Goal: Understand process/instructions: Learn how to perform a task or action

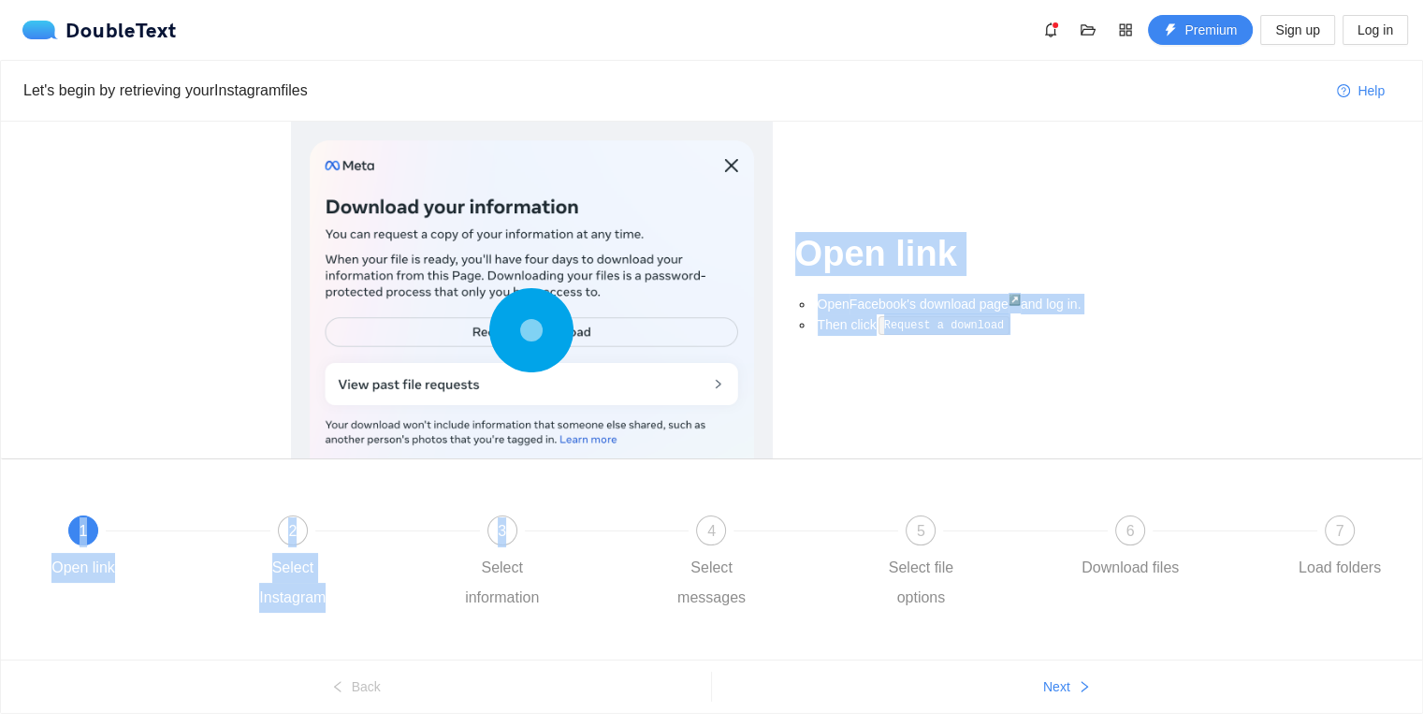
drag, startPoint x: 554, startPoint y: 330, endPoint x: 576, endPoint y: 476, distance: 147.7
click at [576, 476] on div "Open link Open Facebook's download page ↗ and log in. Then click Request a down…" at bounding box center [712, 391] width 1422 height 538
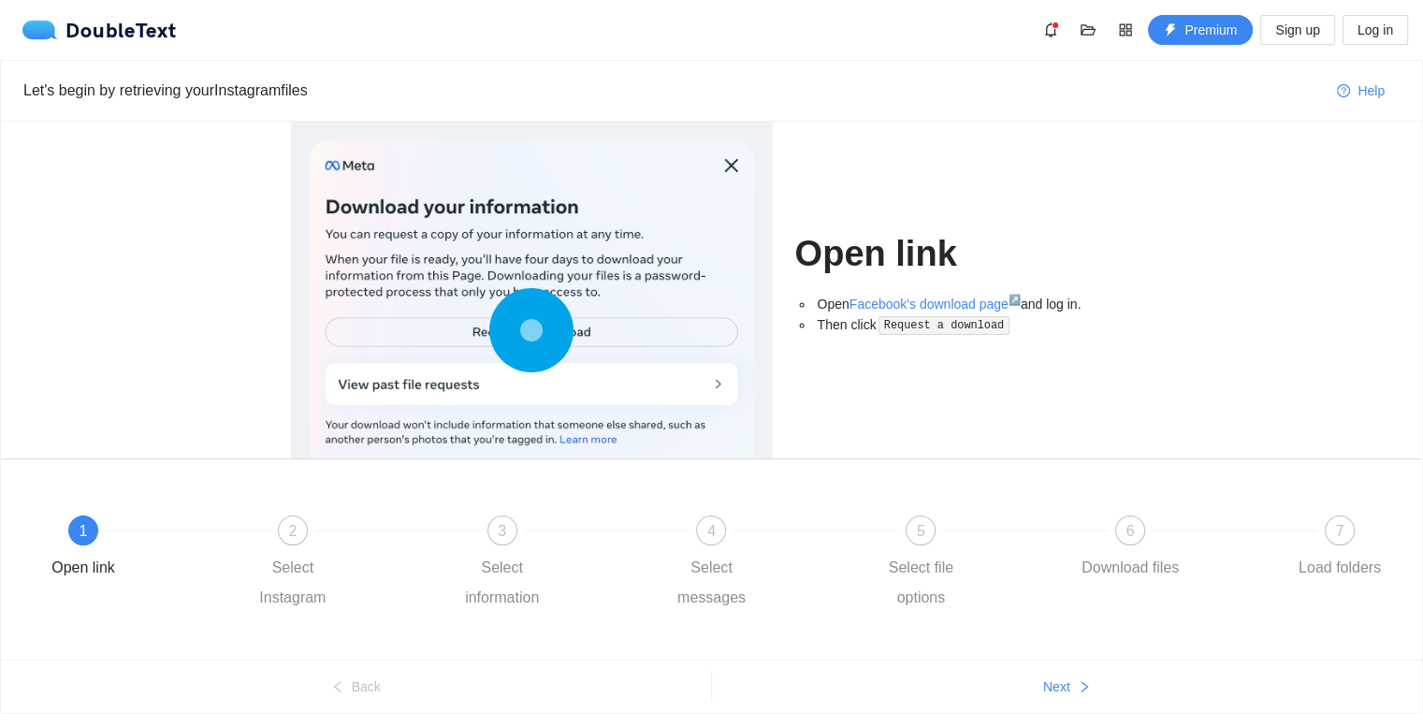
click at [576, 476] on div "1 Open link 2 Select Instagram 3 Select information 4 Select messages 5 Select …" at bounding box center [712, 560] width 1422 height 200
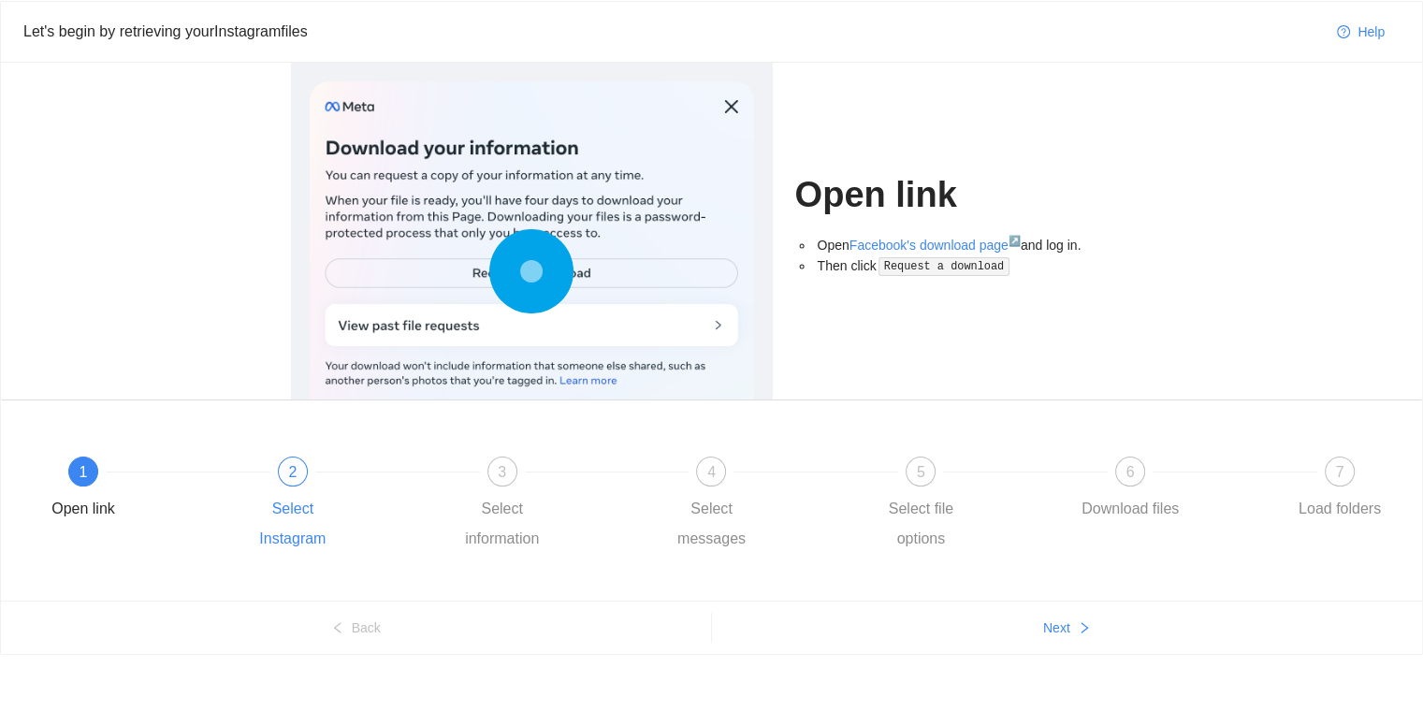
click at [263, 494] on div "Select Instagram" at bounding box center [293, 524] width 109 height 60
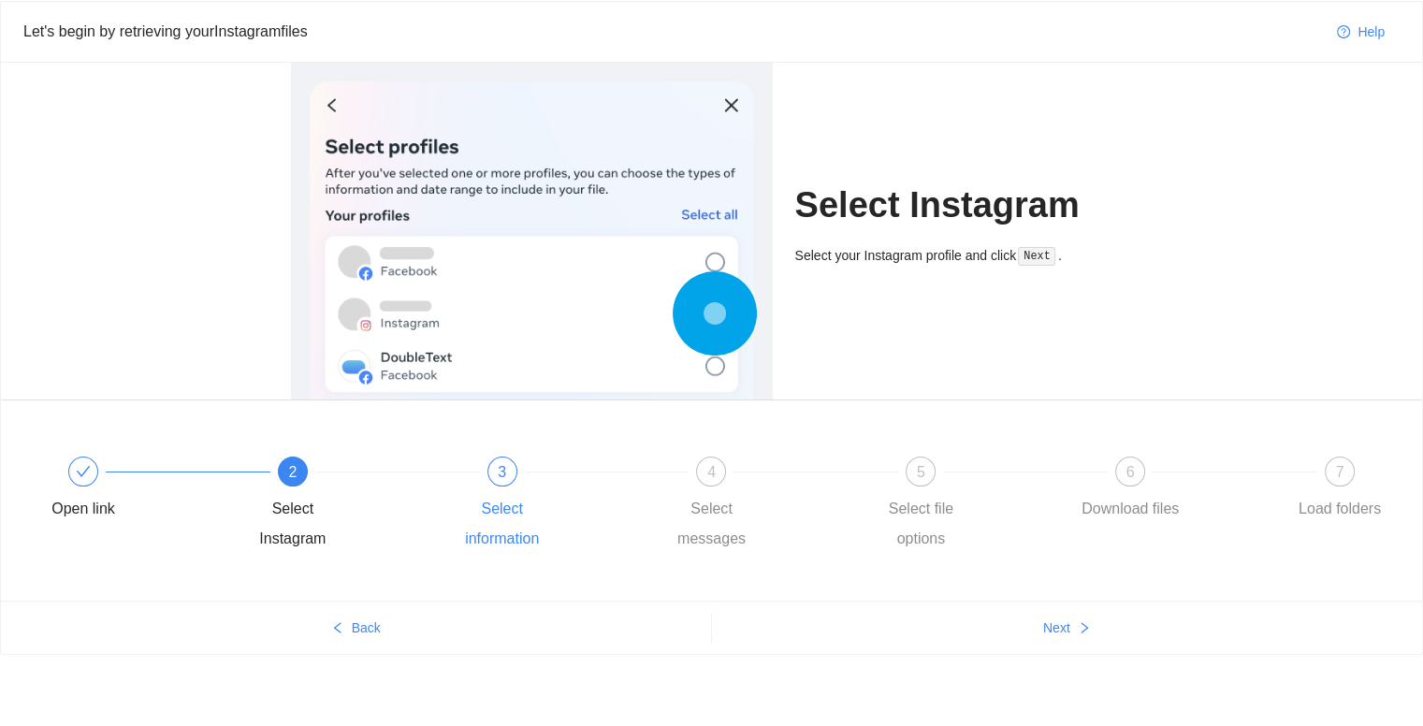
click at [582, 477] on div "3 Select information" at bounding box center [553, 505] width 210 height 97
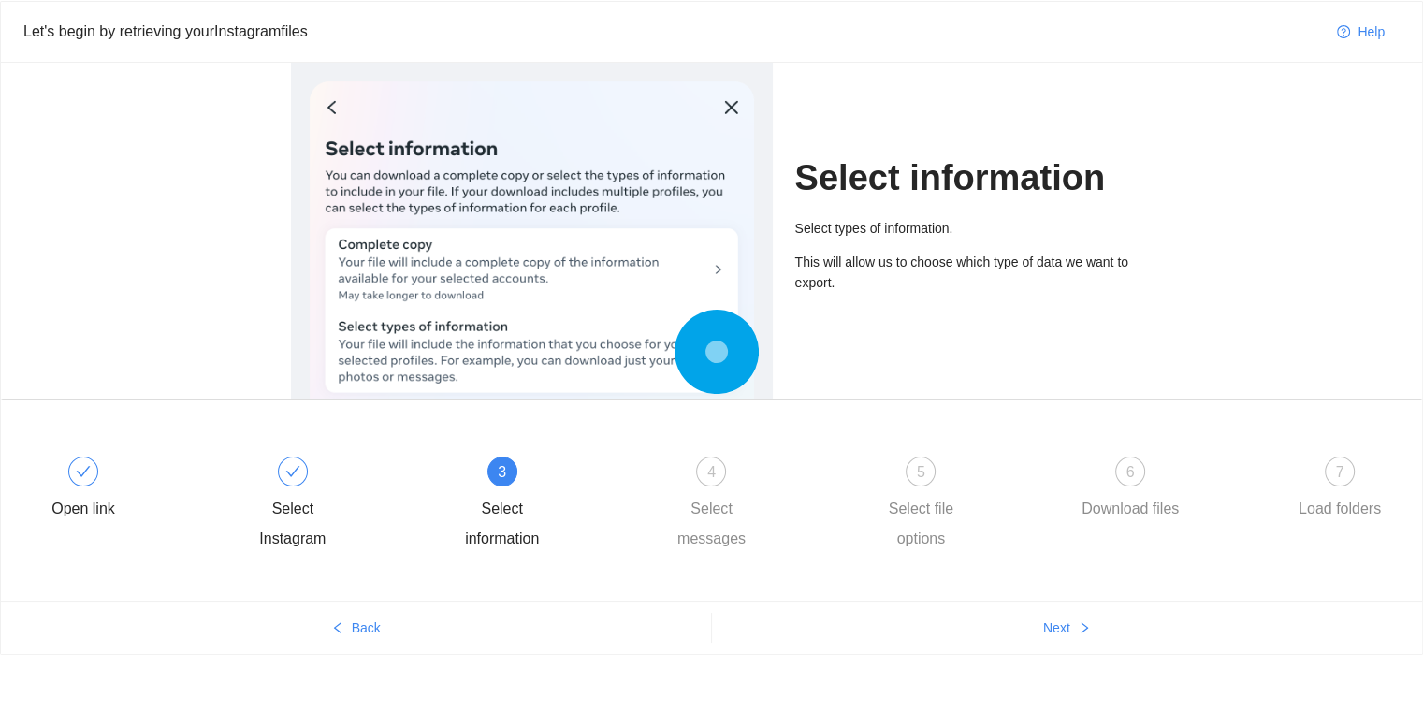
click at [674, 523] on div "4 Select messages" at bounding box center [762, 505] width 210 height 97
click at [732, 532] on div "4 Select messages" at bounding box center [762, 505] width 210 height 97
click at [741, 522] on div "Select messages" at bounding box center [711, 524] width 109 height 60
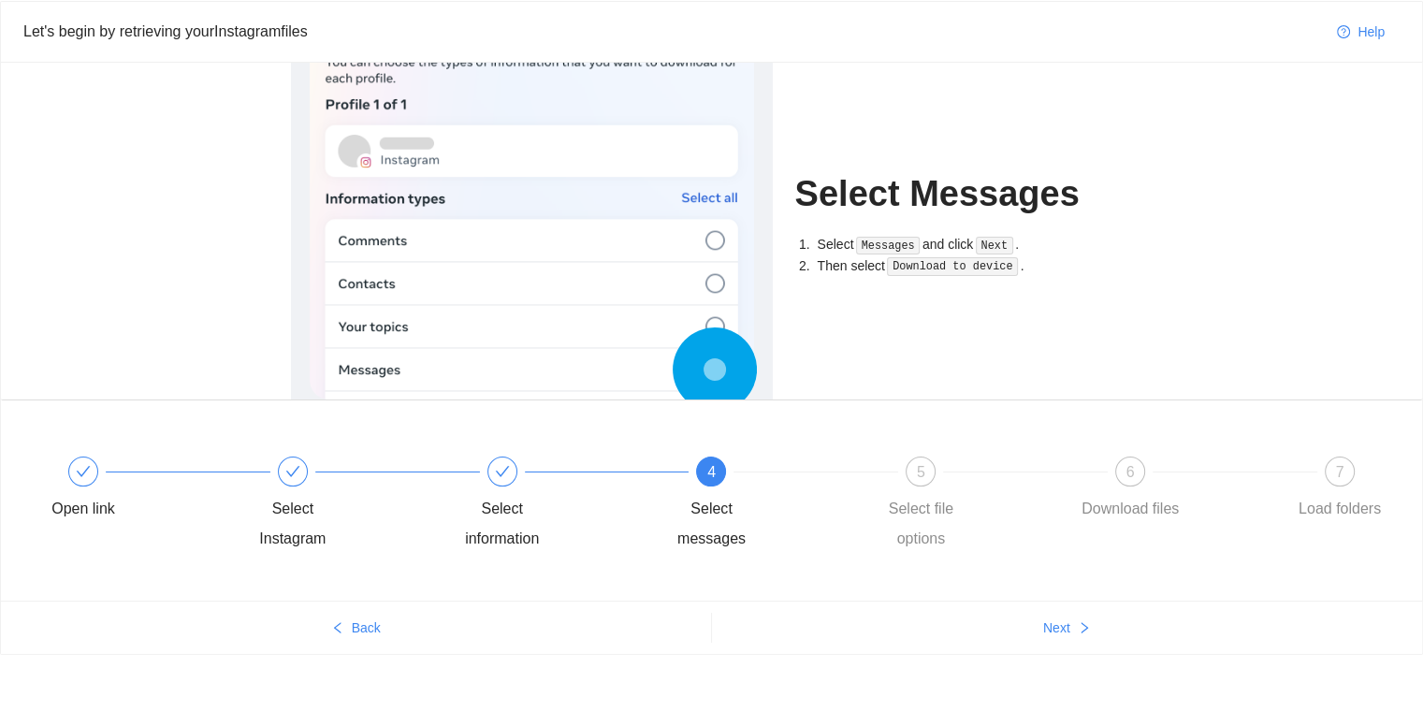
click at [712, 474] on span "4" at bounding box center [712, 472] width 8 height 16
click at [927, 499] on div "Select file options" at bounding box center [921, 524] width 109 height 60
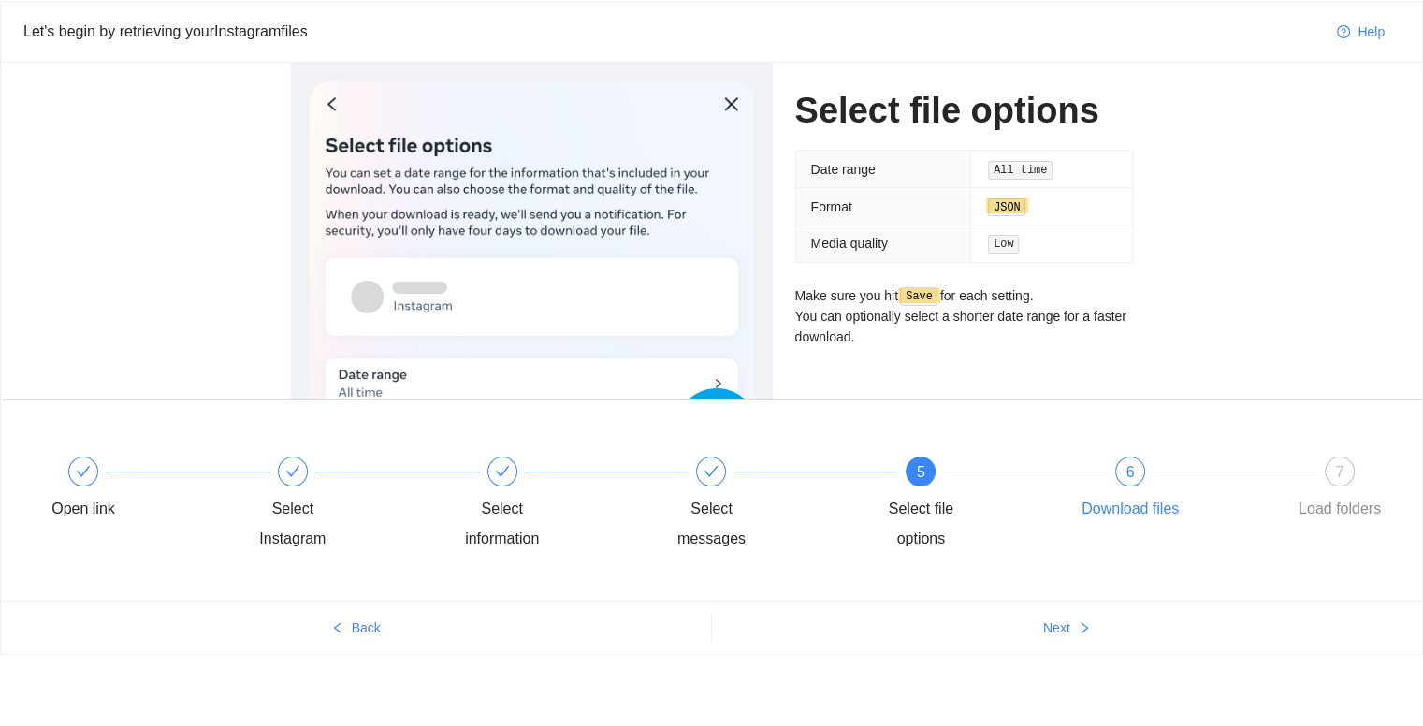
click at [1123, 480] on div "6" at bounding box center [1131, 472] width 30 height 30
